Goal: Information Seeking & Learning: Check status

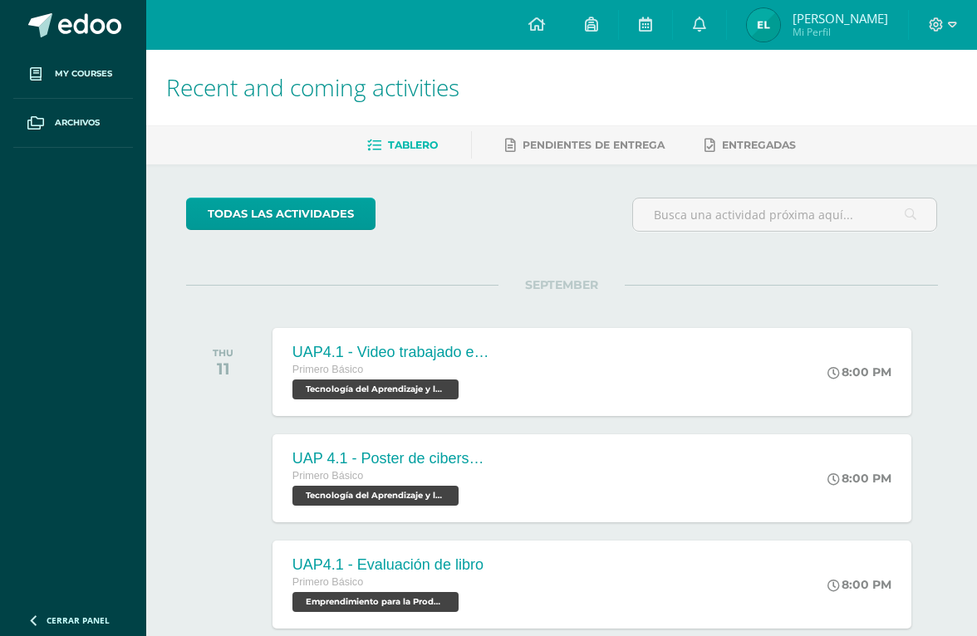
click at [782, 552] on div "UAP4.1 - Evaluación de libro Primero Básico Emprendimiento para la Productivida…" at bounding box center [591, 585] width 639 height 88
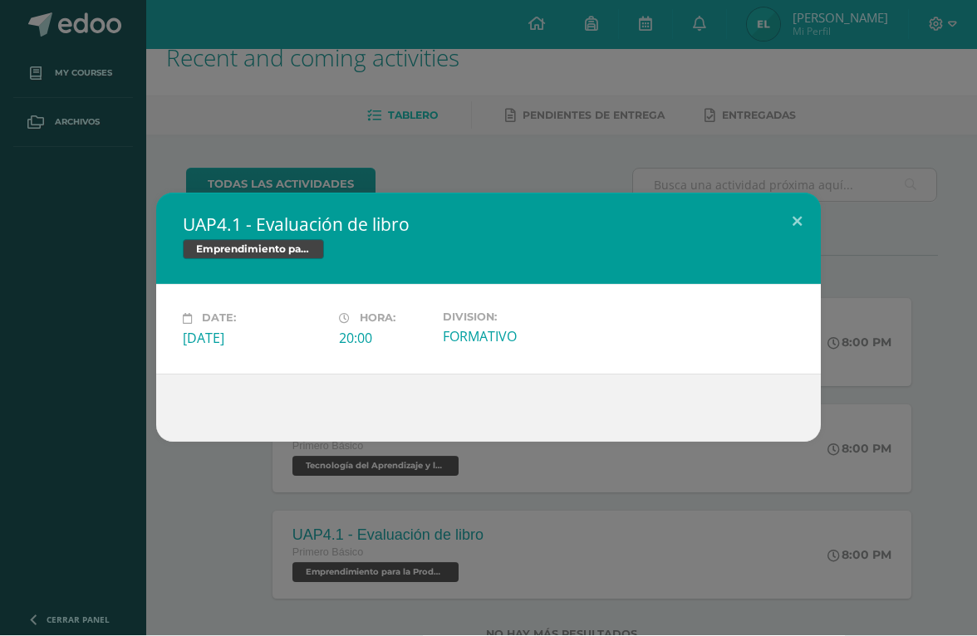
scroll to position [29, 0]
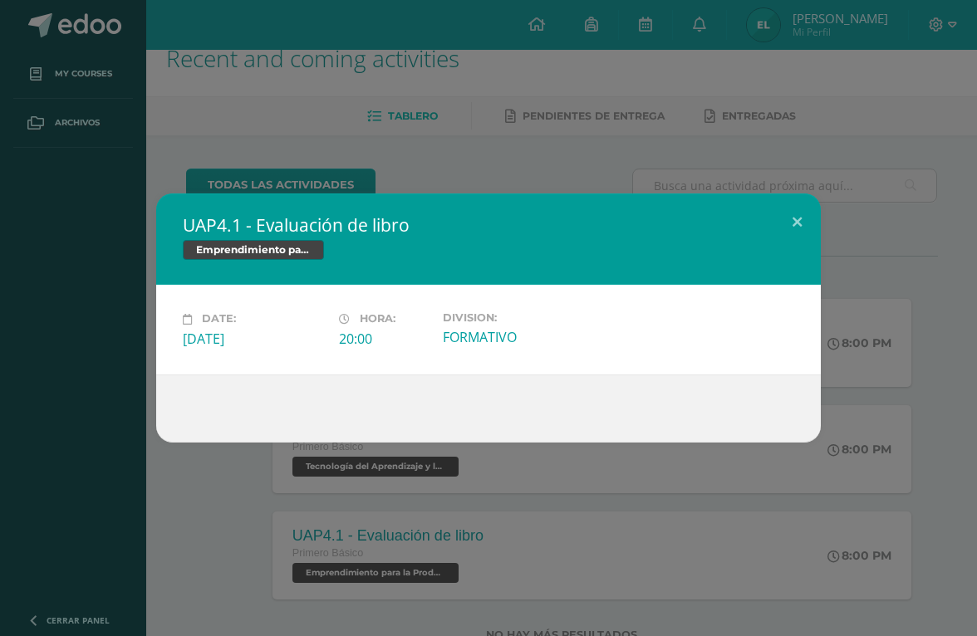
click at [787, 250] on button at bounding box center [796, 222] width 47 height 56
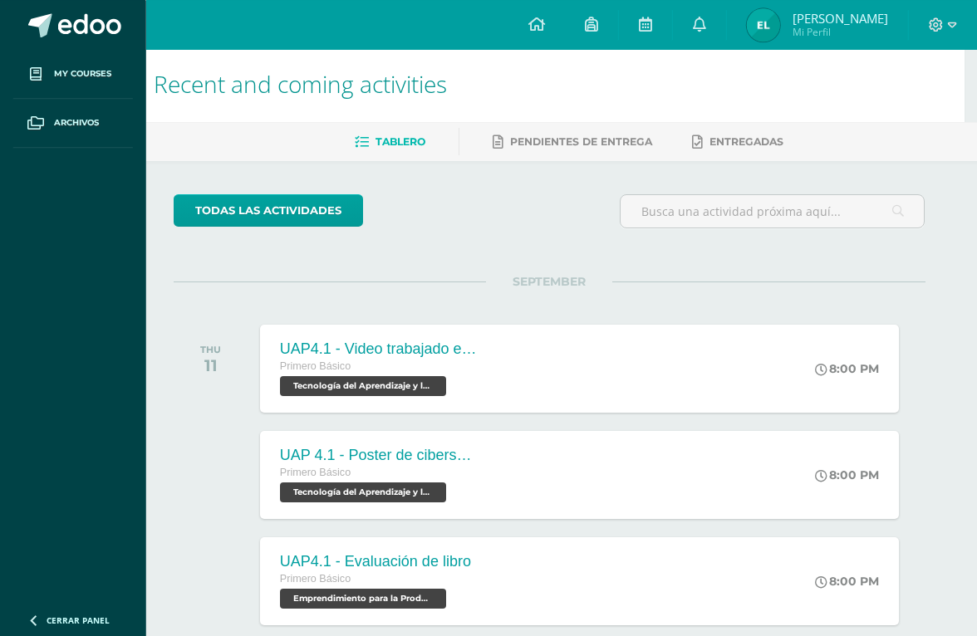
scroll to position [0, 40]
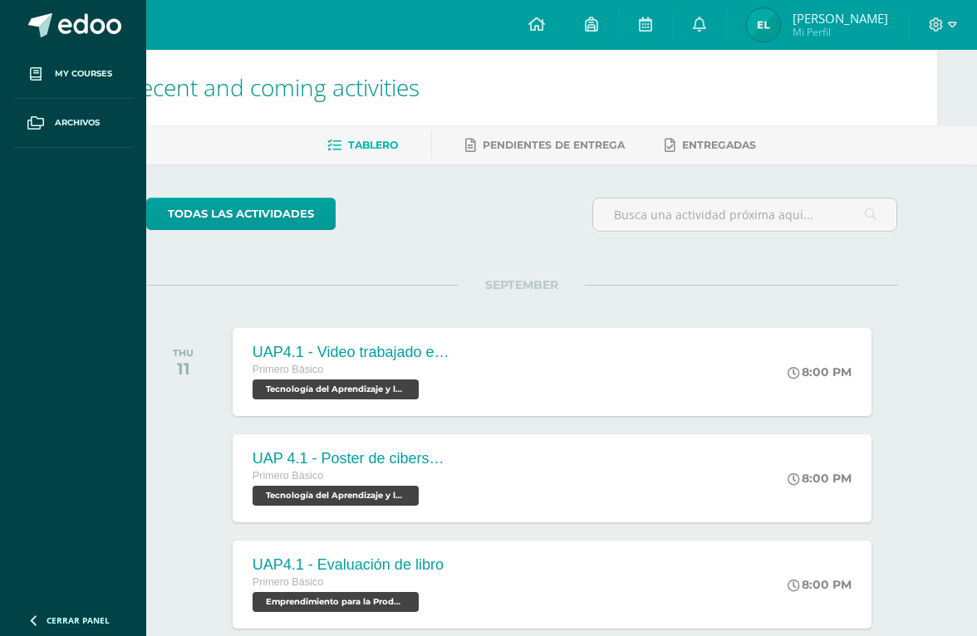
click at [545, 25] on icon at bounding box center [536, 24] width 17 height 15
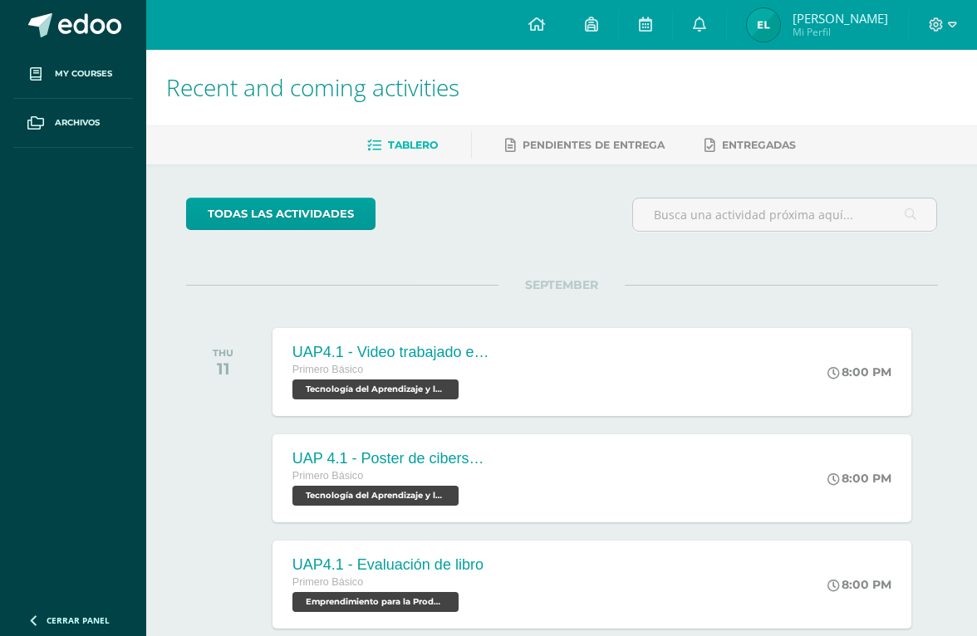
click at [817, 3] on link "Edin Daniel Mi Perfil" at bounding box center [817, 25] width 181 height 50
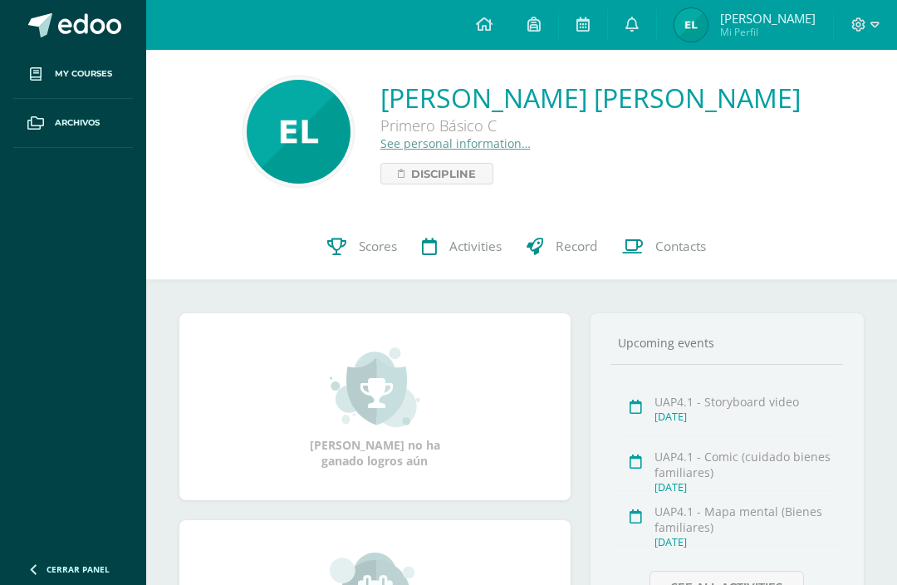
click at [341, 230] on link "Scores" at bounding box center [362, 246] width 95 height 66
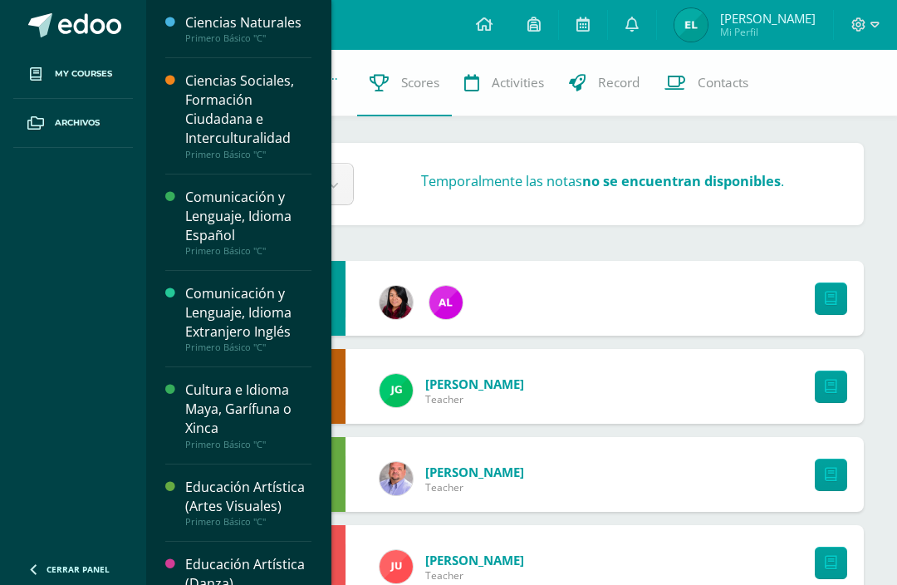
click at [120, 67] on link "My courses" at bounding box center [73, 74] width 120 height 49
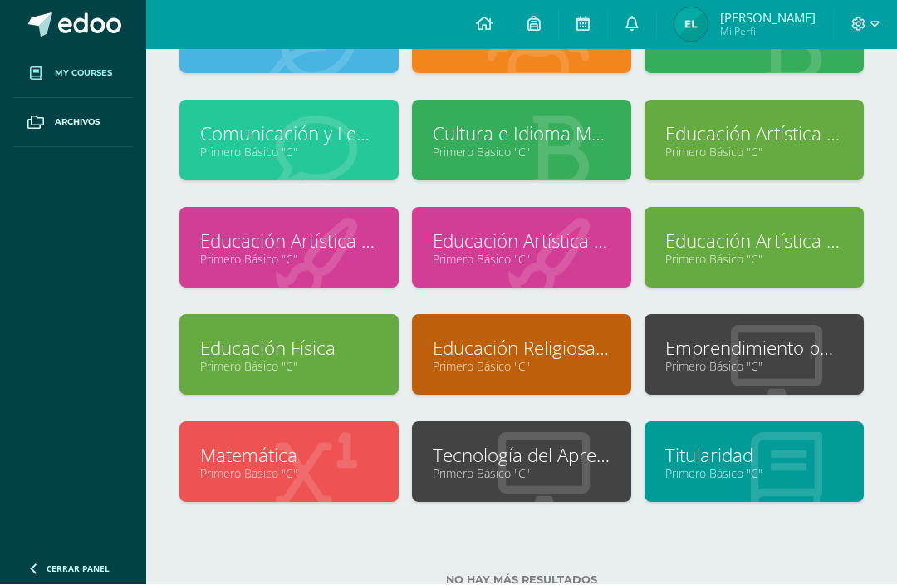
scroll to position [166, 0]
